Goal: Find specific page/section: Find specific page/section

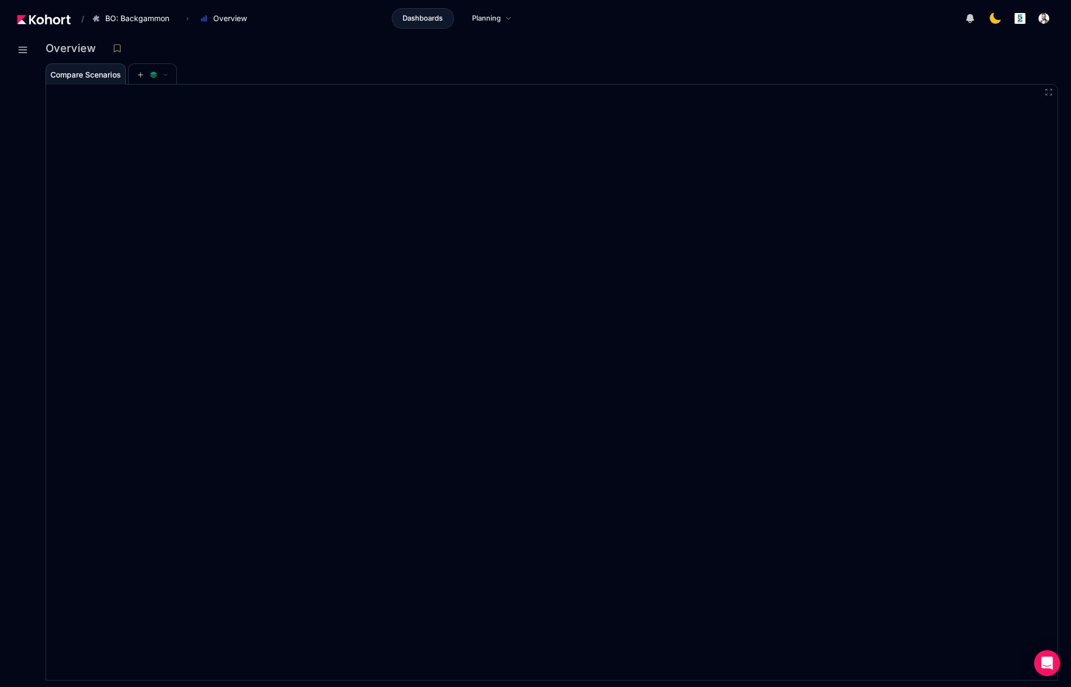
click at [54, 18] on img at bounding box center [43, 20] width 53 height 10
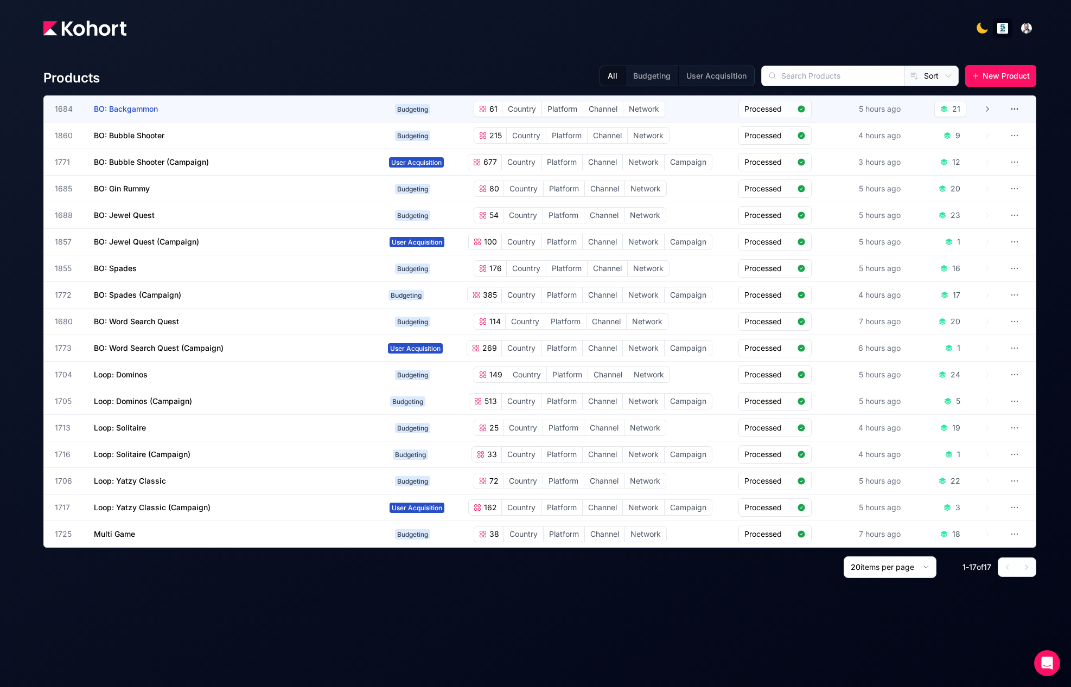
click at [670, 112] on div "61 4 Categories Country Platform Channel Network" at bounding box center [593, 109] width 239 height 16
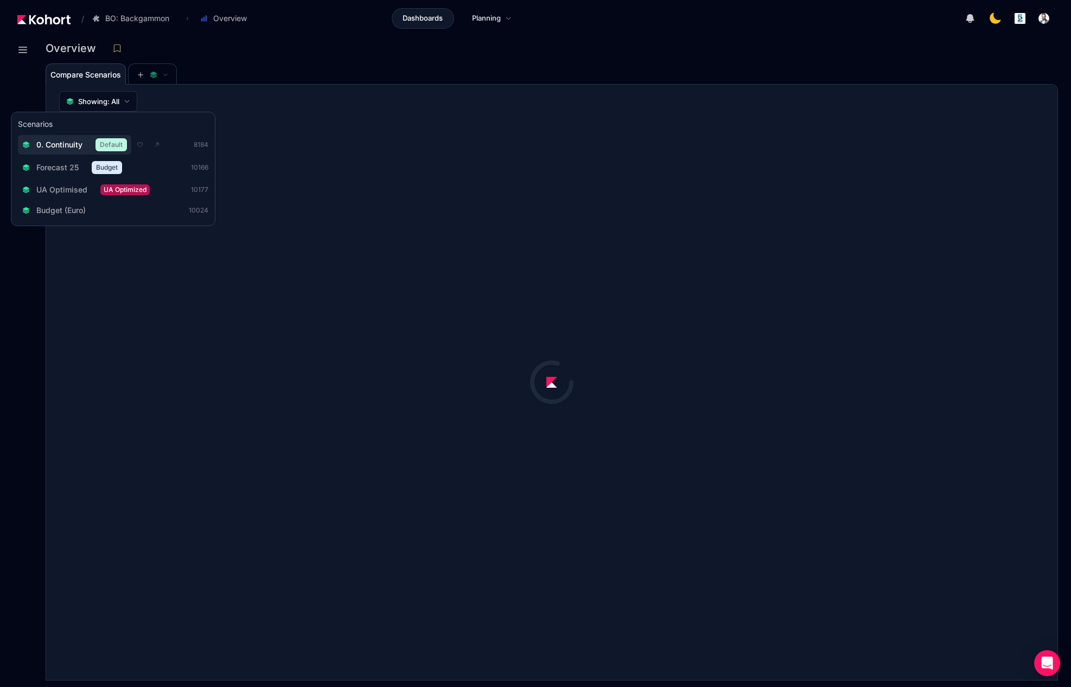
click at [62, 151] on div "0. Continuity Default" at bounding box center [74, 144] width 105 height 13
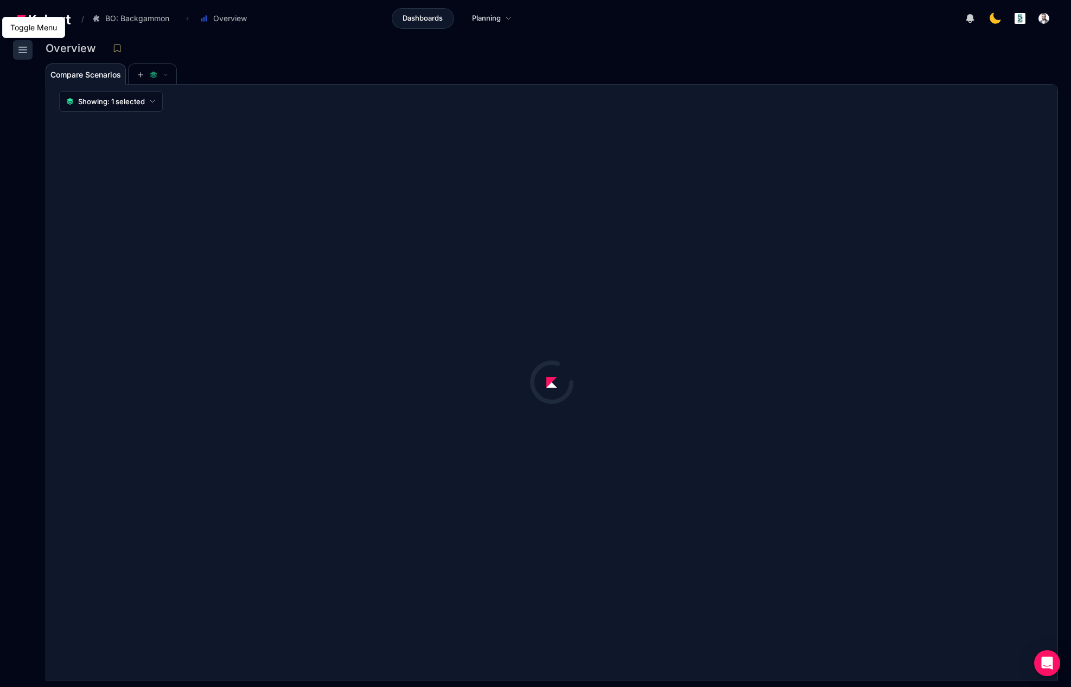
click at [24, 54] on icon at bounding box center [22, 49] width 13 height 13
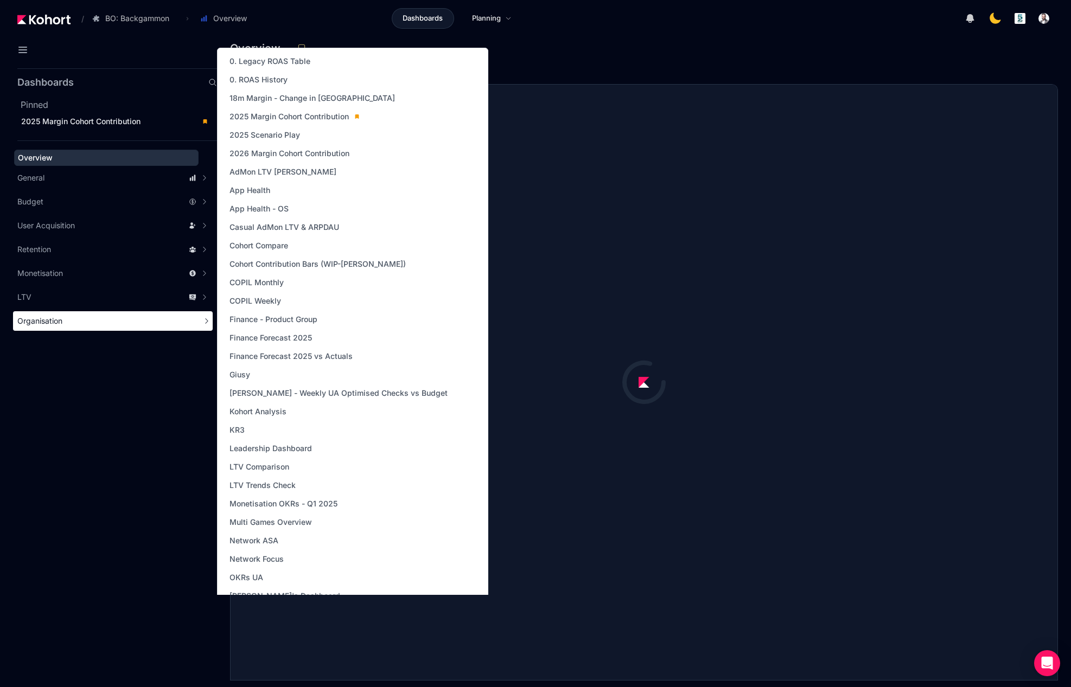
click at [40, 321] on span "Organisation" at bounding box center [39, 321] width 45 height 11
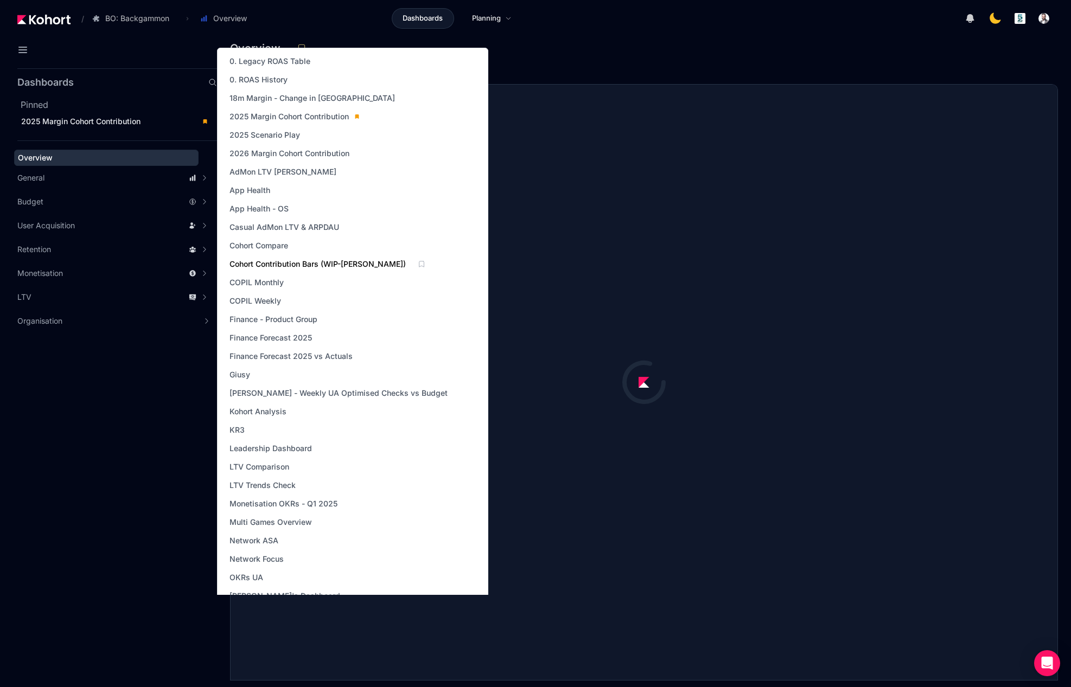
click at [283, 266] on span "Cohort Contribution Bars (WIP-[PERSON_NAME])" at bounding box center [317, 264] width 176 height 11
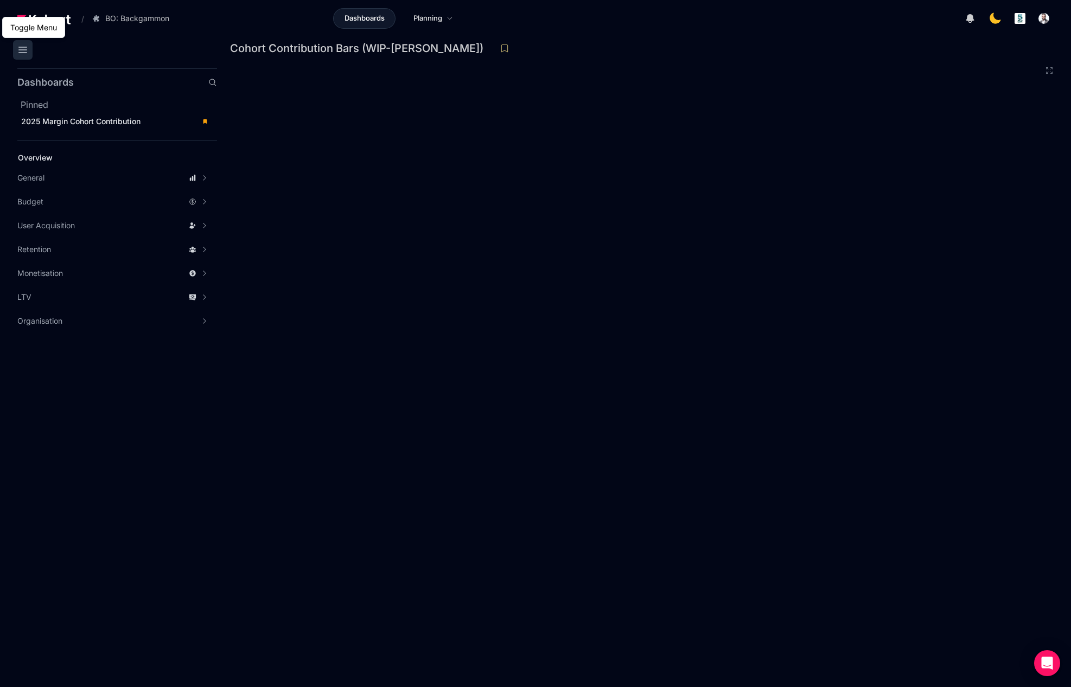
click at [18, 47] on icon at bounding box center [22, 49] width 13 height 13
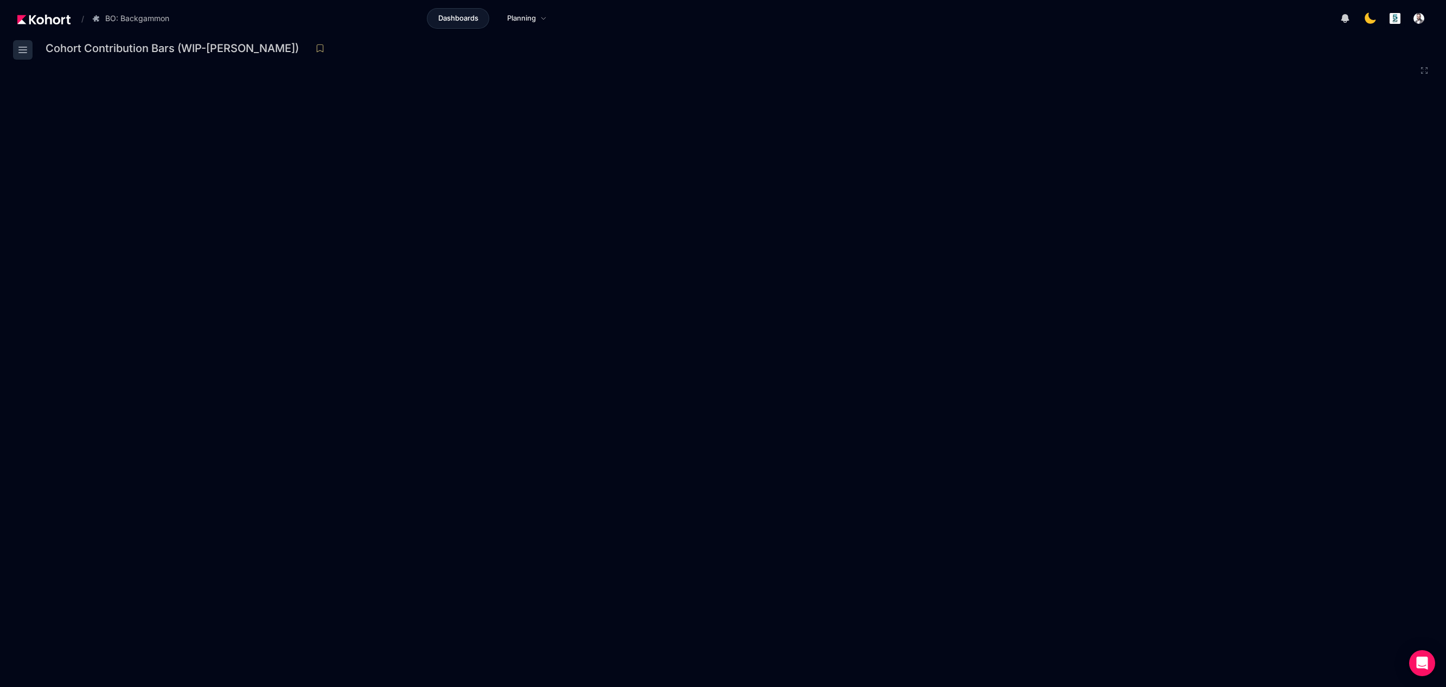
click at [29, 48] on button at bounding box center [23, 50] width 20 height 20
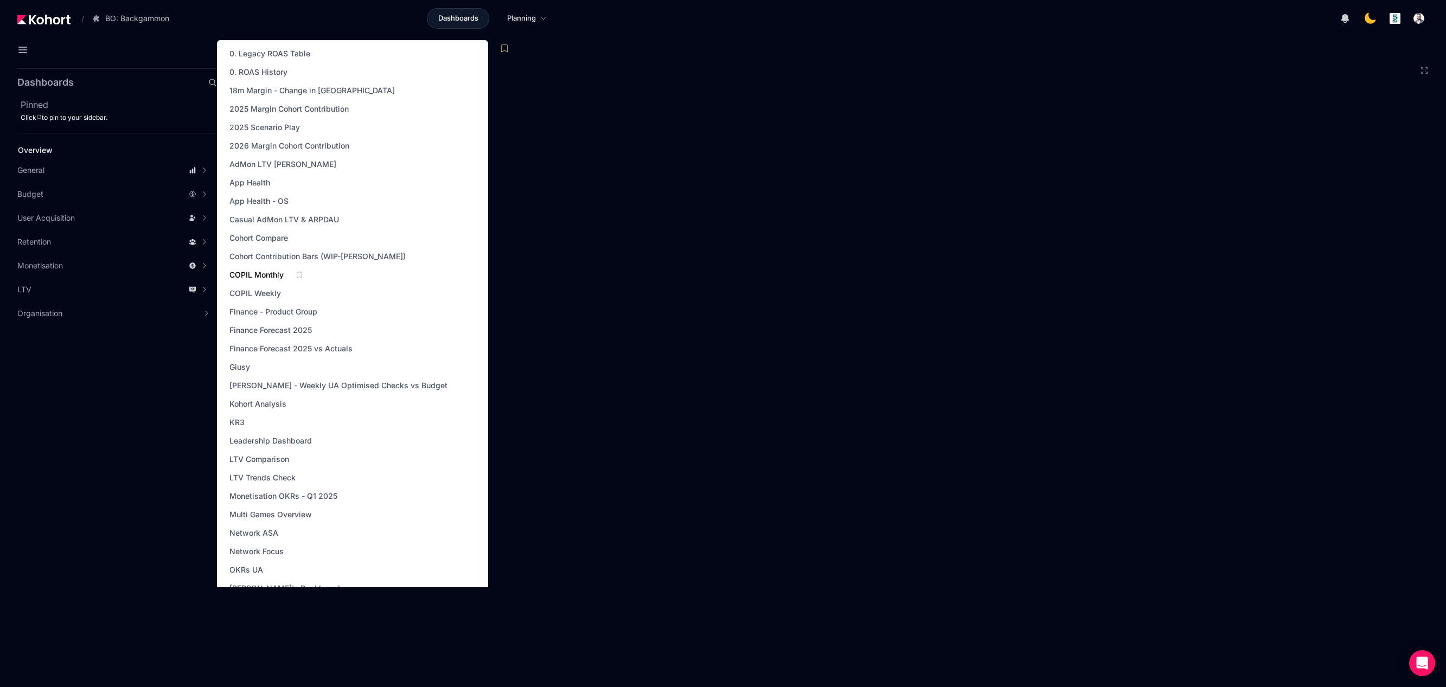
click at [273, 274] on span "COPIL Monthly" at bounding box center [256, 275] width 54 height 11
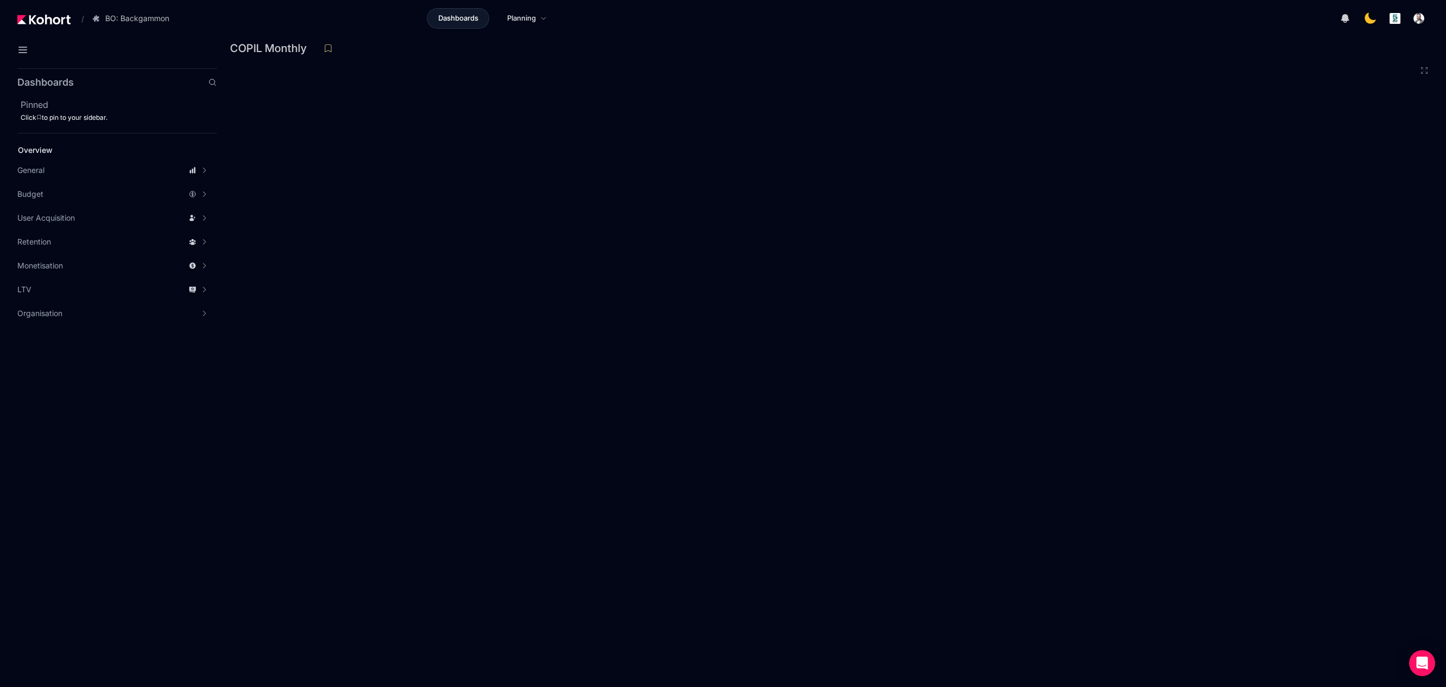
click at [656, 30] on header "/ BO: Backgammon Go to products list BO: Backgammon BO: Bubble Shooter BO: Bubb…" at bounding box center [723, 20] width 1446 height 40
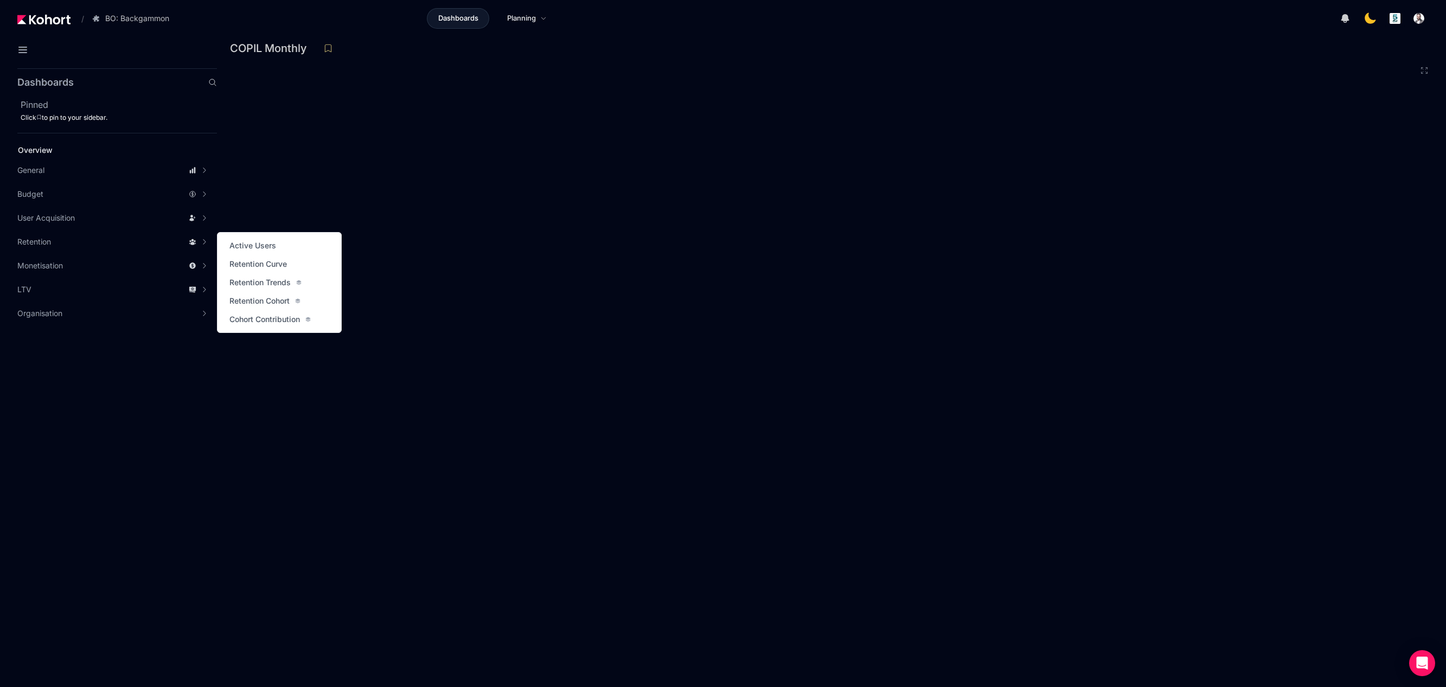
click at [158, 361] on aside "Dashboards Pinned Click to pin to your sidebar. Overview General Accuracy Metri…" at bounding box center [108, 375] width 217 height 623
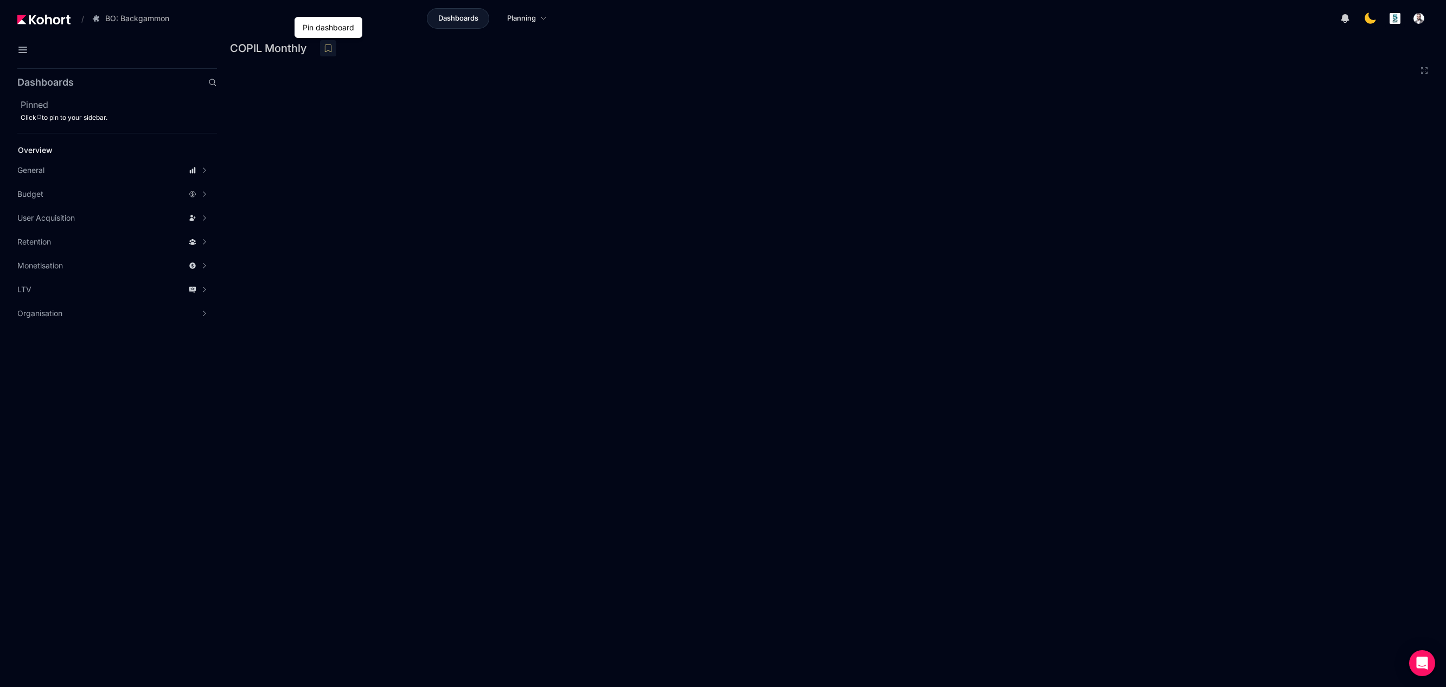
click at [325, 46] on icon at bounding box center [328, 48] width 10 height 10
